Goal: Task Accomplishment & Management: Complete application form

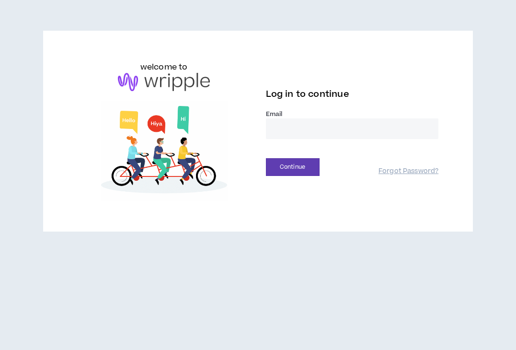
click at [284, 134] on input "email" at bounding box center [352, 128] width 173 height 21
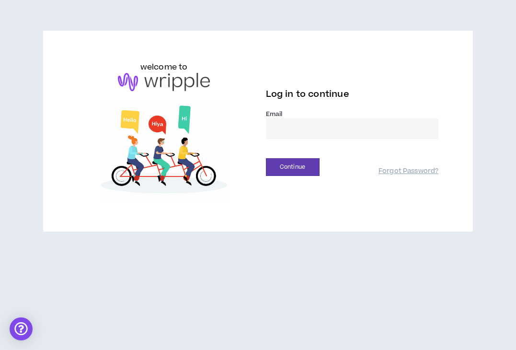
type input "**********"
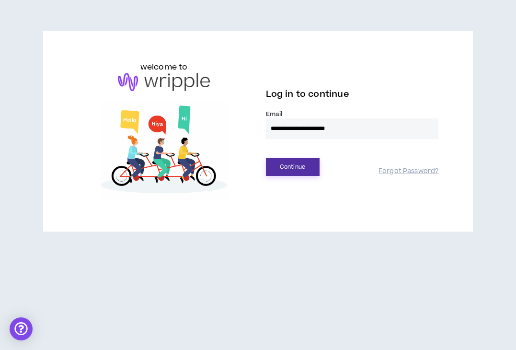
click at [306, 172] on button "Continue" at bounding box center [293, 167] width 54 height 18
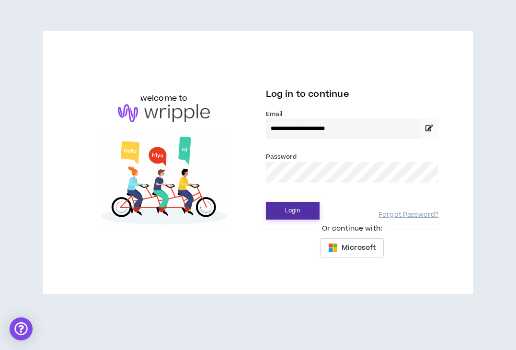
click at [293, 213] on button "Login" at bounding box center [293, 211] width 54 height 18
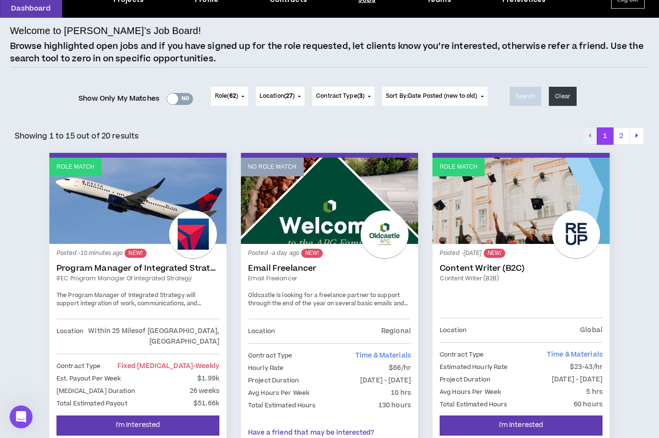
scroll to position [48, 0]
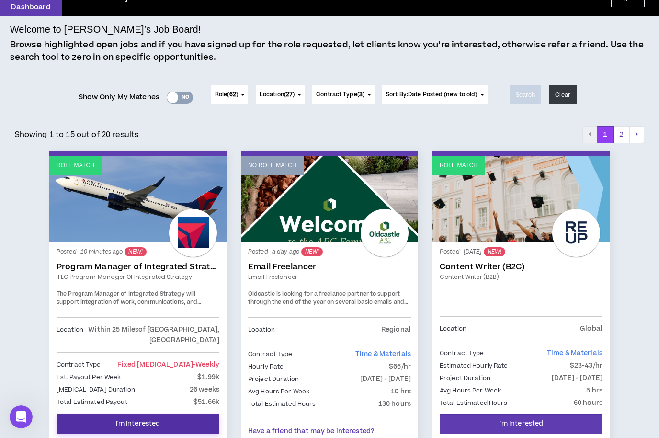
click at [137, 349] on span "I'm Interested" at bounding box center [138, 423] width 45 height 9
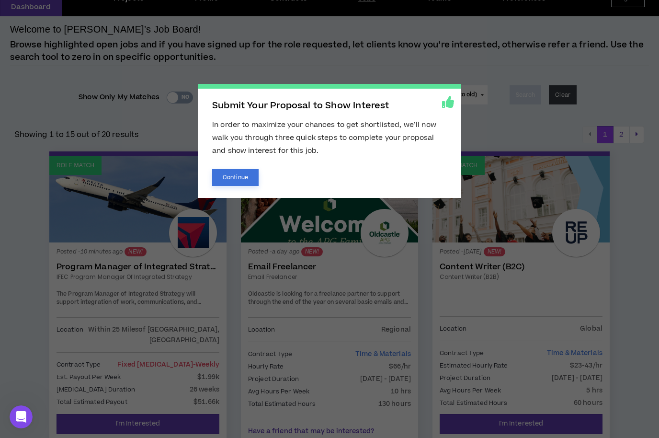
click at [236, 172] on button "Continue" at bounding box center [235, 177] width 46 height 17
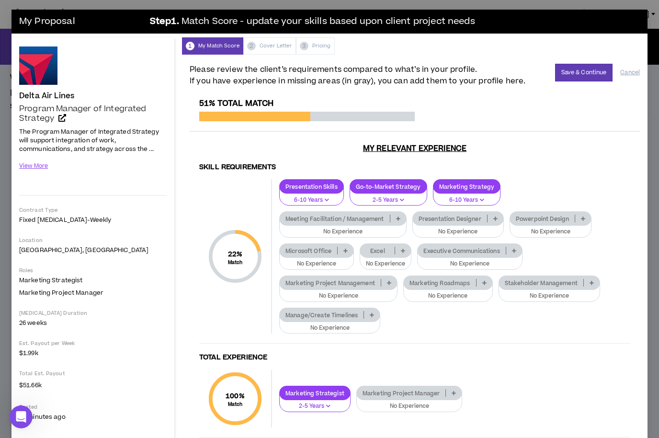
click at [399, 218] on icon at bounding box center [398, 218] width 4 height 5
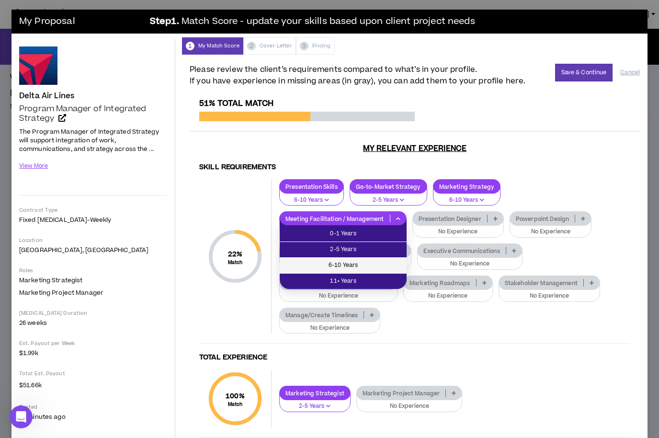
click at [353, 262] on span "6-10 Years" at bounding box center [342, 265] width 115 height 11
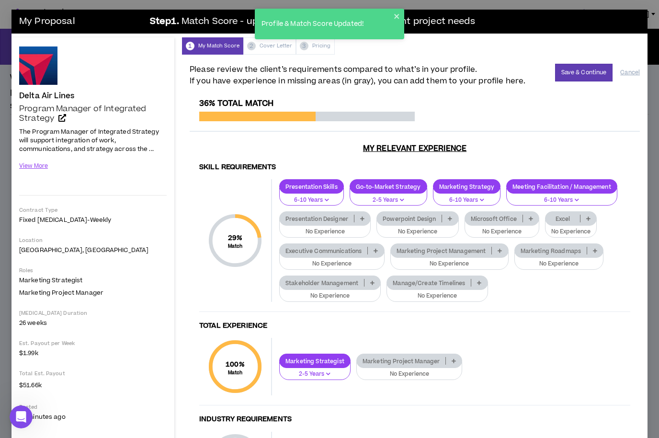
click at [449, 216] on icon at bounding box center [450, 218] width 4 height 5
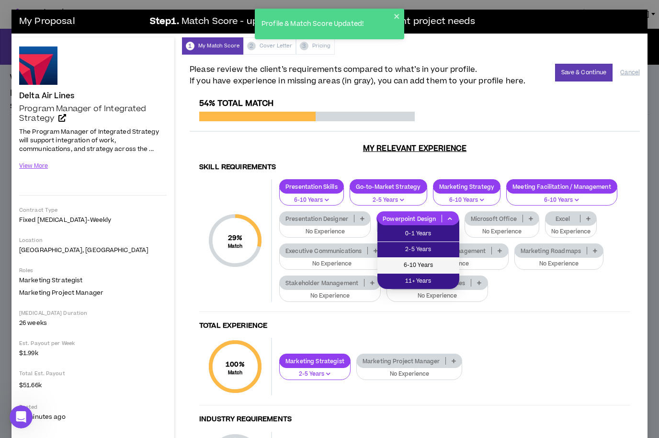
click at [422, 268] on span "6-10 Years" at bounding box center [418, 265] width 70 height 11
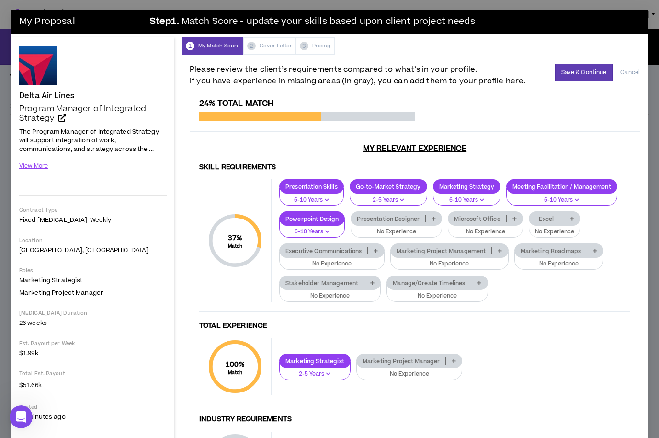
click at [510, 218] on p at bounding box center [515, 219] width 16 height 8
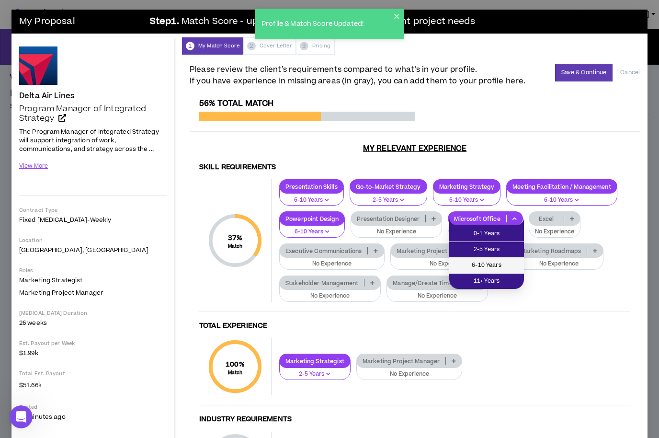
click at [483, 264] on span "6-10 Years" at bounding box center [486, 265] width 63 height 11
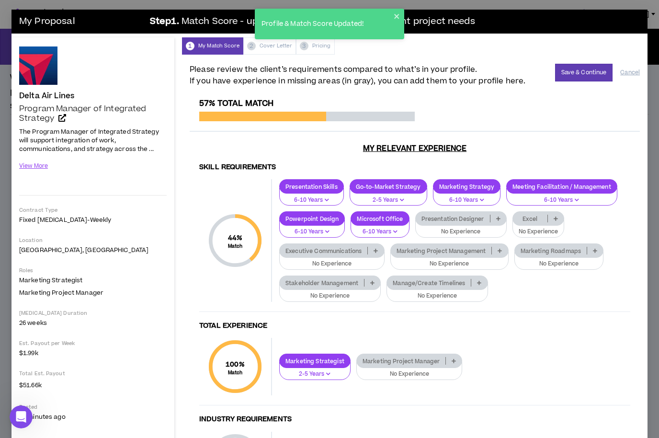
click at [478, 279] on p at bounding box center [479, 283] width 16 height 8
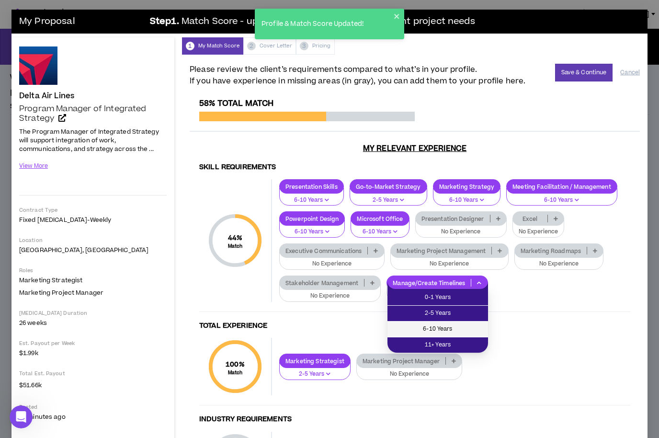
click at [455, 328] on span "6-10 Years" at bounding box center [437, 329] width 89 height 11
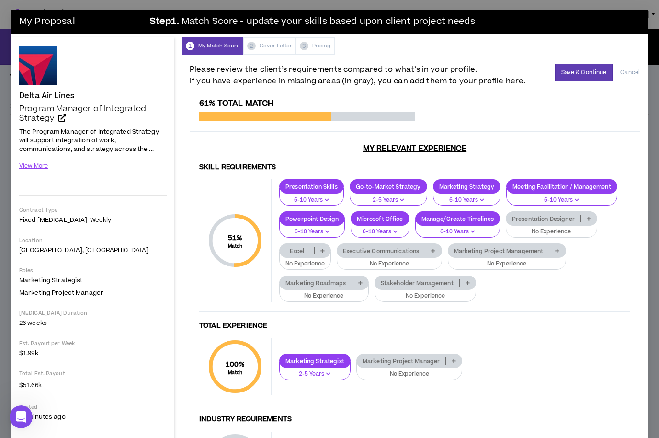
click at [320, 251] on p at bounding box center [323, 251] width 16 height 8
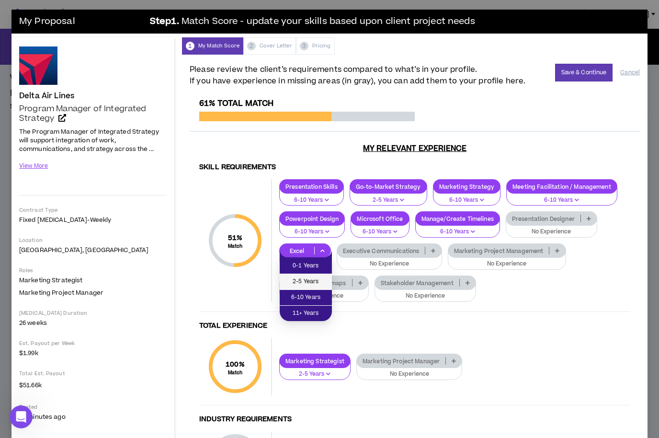
click at [308, 283] on span "2-5 Years" at bounding box center [305, 281] width 41 height 11
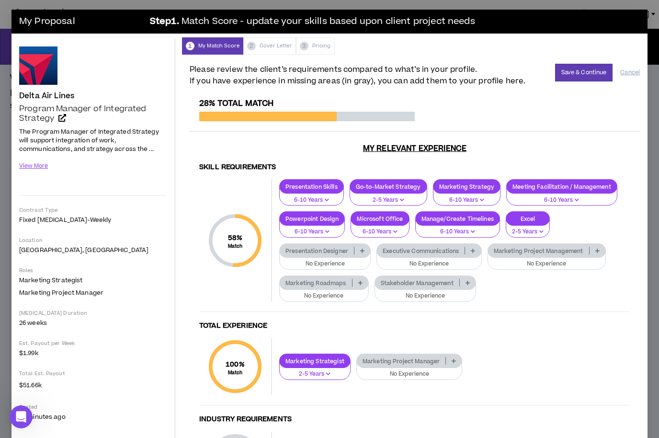
click at [359, 251] on p at bounding box center [362, 251] width 16 height 8
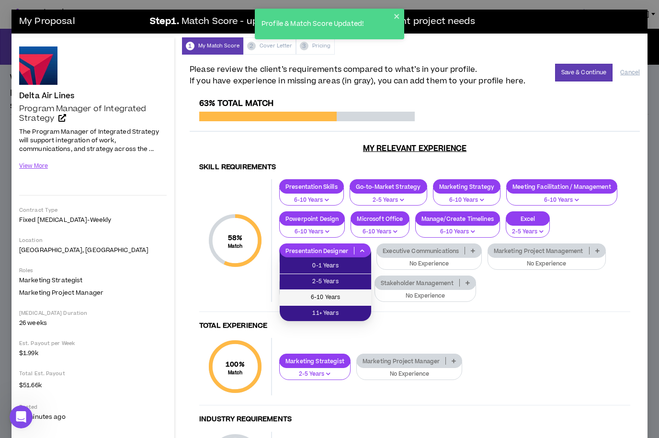
click at [340, 290] on li "6-10 Years" at bounding box center [325, 298] width 91 height 16
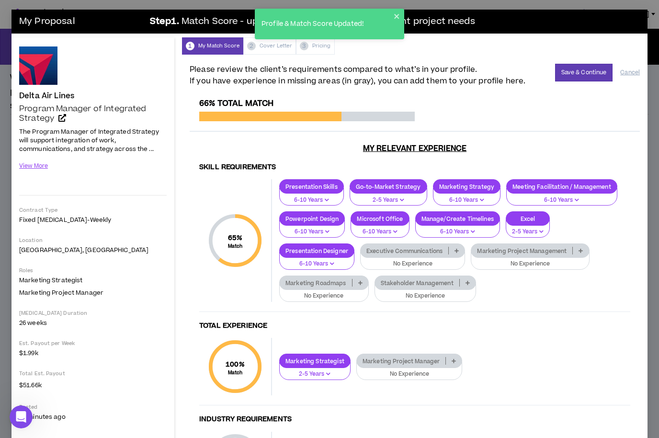
click at [515, 251] on p "Marketing Project Management" at bounding box center [521, 250] width 101 height 7
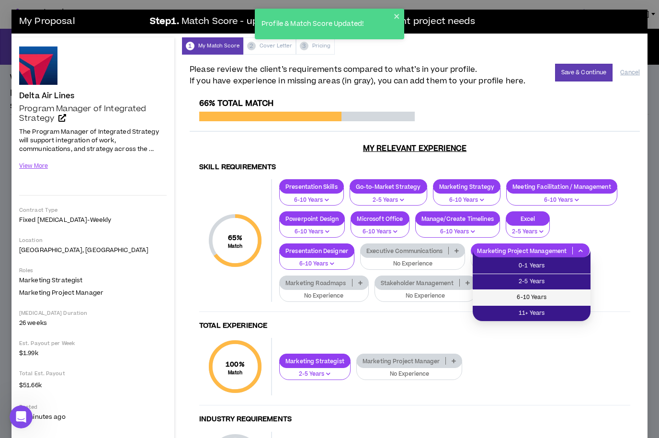
click at [515, 294] on span "6-10 Years" at bounding box center [531, 297] width 106 height 11
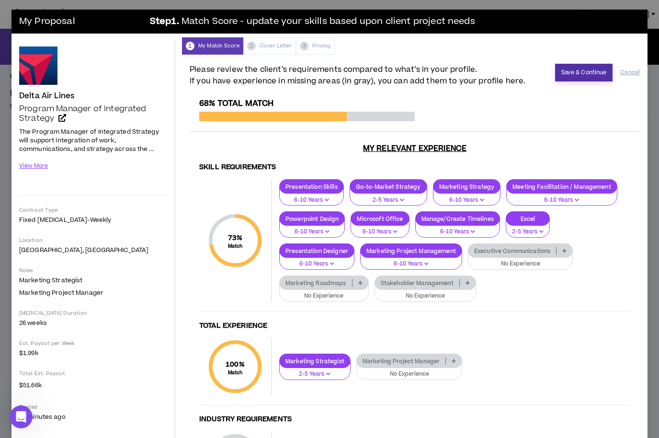
click at [515, 75] on button "Save & Continue" at bounding box center [584, 73] width 58 height 18
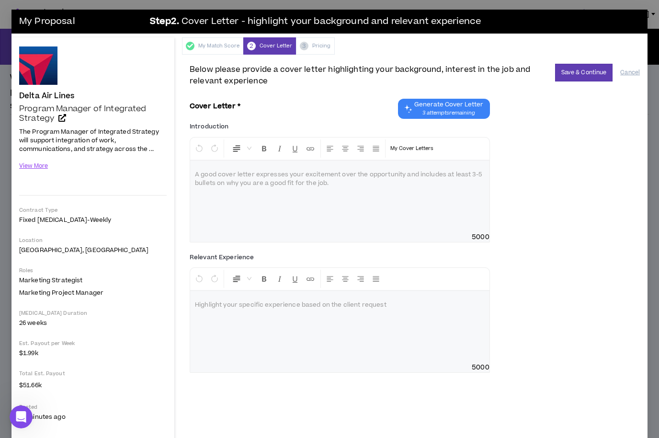
click at [432, 106] on span "Generate Cover Letter" at bounding box center [448, 105] width 69 height 8
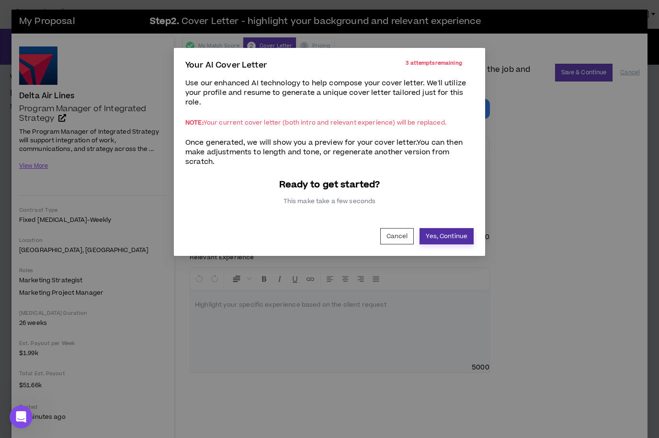
click at [436, 233] on button "Yes, Continue" at bounding box center [447, 236] width 54 height 16
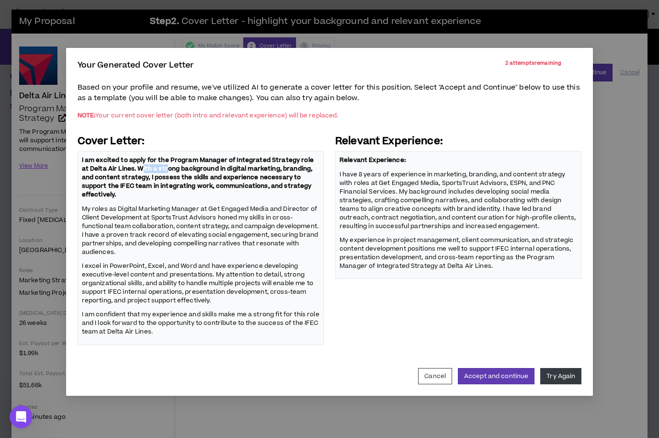
drag, startPoint x: 136, startPoint y: 171, endPoint x: 160, endPoint y: 170, distance: 25.0
click at [160, 170] on strong "I am excited to apply for the Program Manager of Integrated Strategy role at De…" at bounding box center [198, 177] width 232 height 43
click at [515, 349] on button "Accept and continue" at bounding box center [496, 376] width 77 height 16
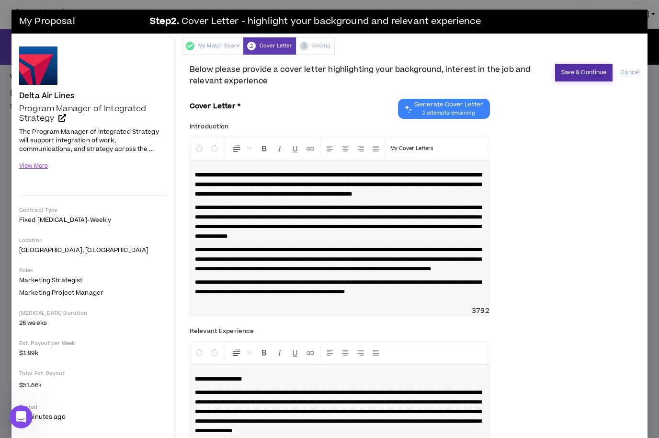
click at [515, 71] on button "Save & Continue" at bounding box center [584, 73] width 58 height 18
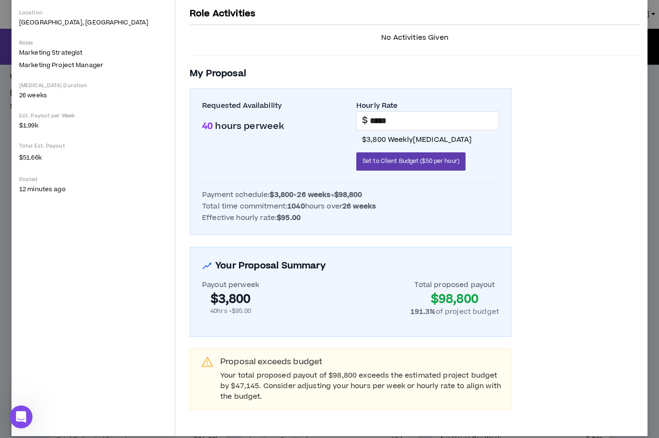
scroll to position [228, 0]
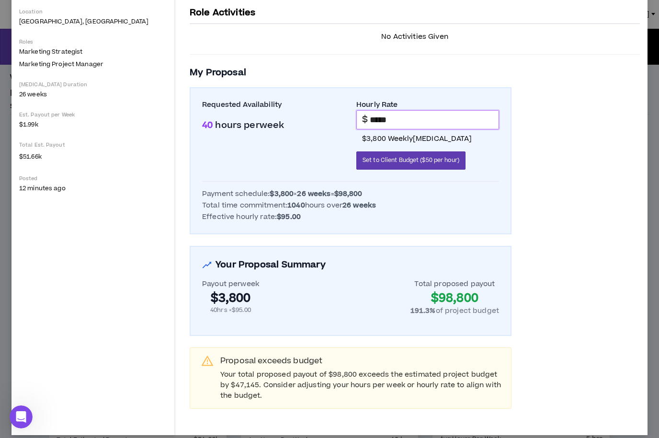
click at [379, 119] on input "*****" at bounding box center [434, 120] width 129 height 18
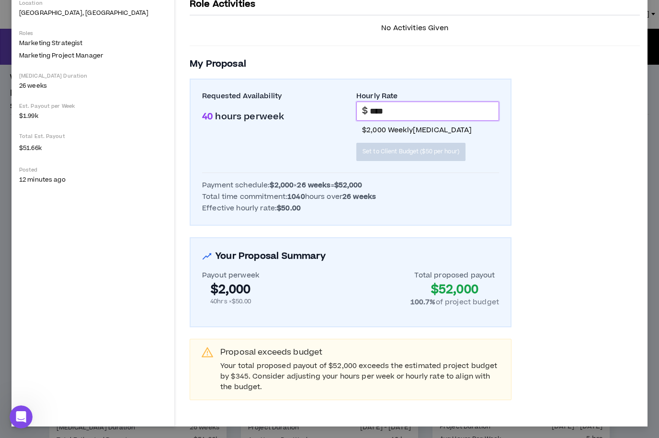
scroll to position [164, 0]
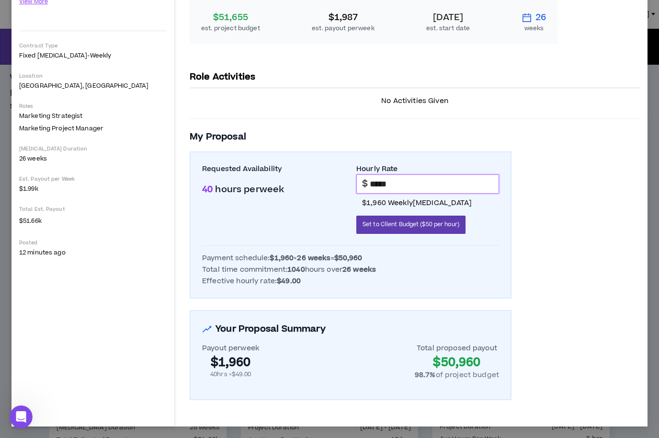
click at [395, 186] on input "*****" at bounding box center [434, 184] width 129 height 18
click at [432, 226] on span "Set to Client Budget ($50 per hour)" at bounding box center [411, 224] width 97 height 9
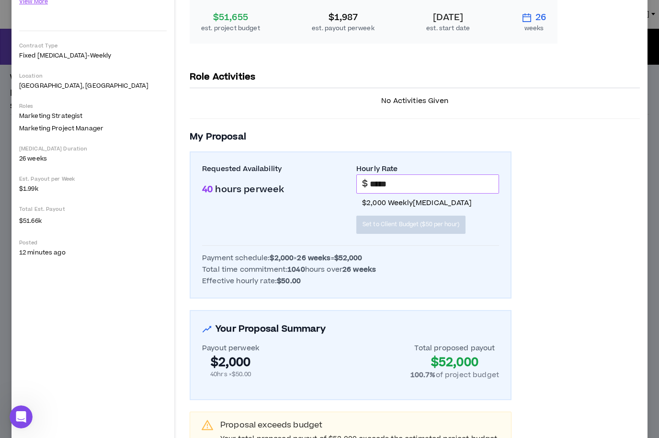
click at [377, 183] on input "*****" at bounding box center [434, 184] width 129 height 18
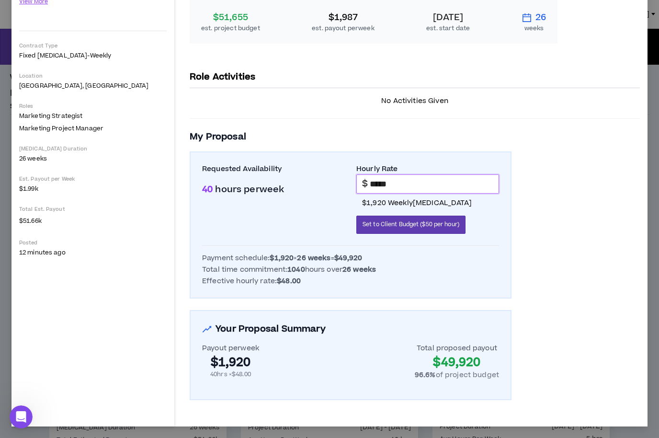
scroll to position [0, 0]
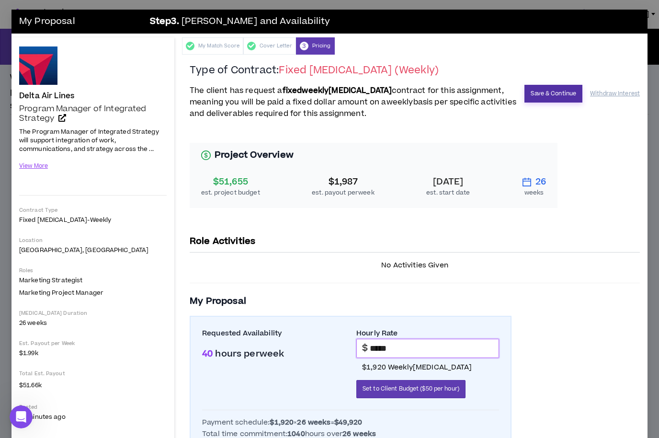
type input "*****"
click at [515, 91] on button "Save & Continue" at bounding box center [553, 94] width 58 height 18
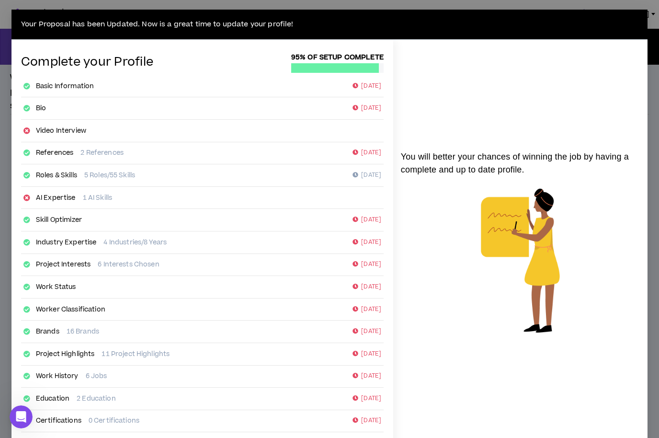
click at [515, 29] on div "Your Proposal has been Updated. Now is a great time to update your profile! Com…" at bounding box center [329, 219] width 659 height 438
click at [515, 6] on div "Your Proposal has been Updated. Now is a great time to update your profile! Com…" at bounding box center [329, 219] width 659 height 438
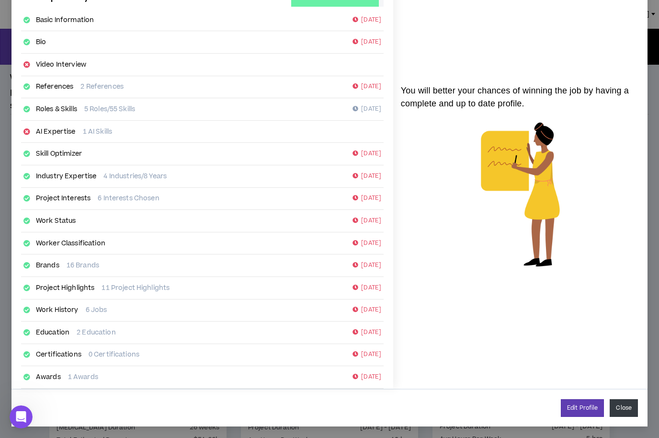
click at [515, 349] on button "Close" at bounding box center [624, 408] width 28 height 18
